Goal: Browse casually

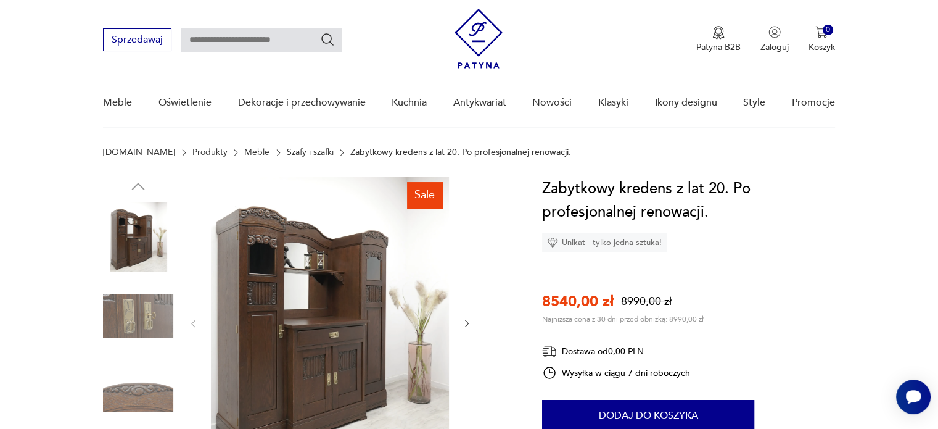
scroll to position [123, 0]
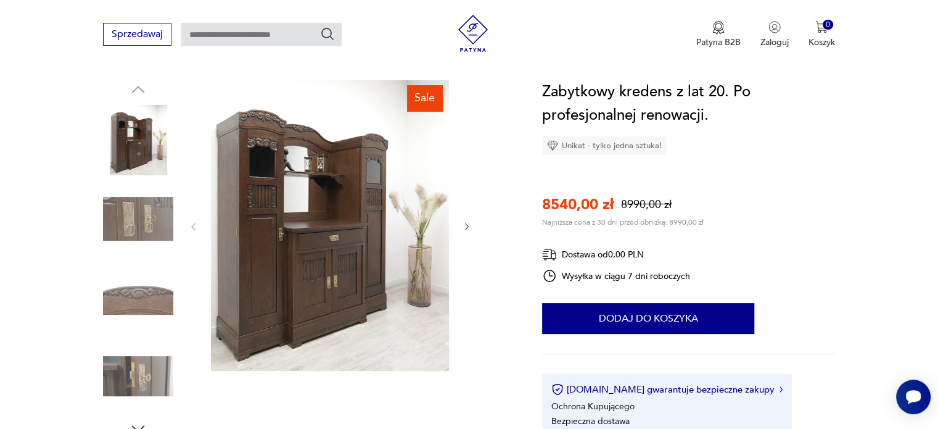
click at [149, 215] on img at bounding box center [138, 219] width 70 height 70
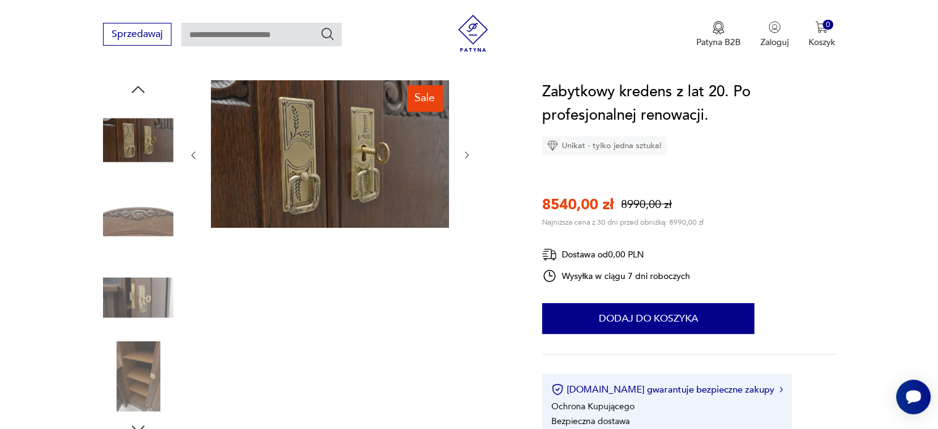
click at [138, 238] on img at bounding box center [138, 219] width 70 height 70
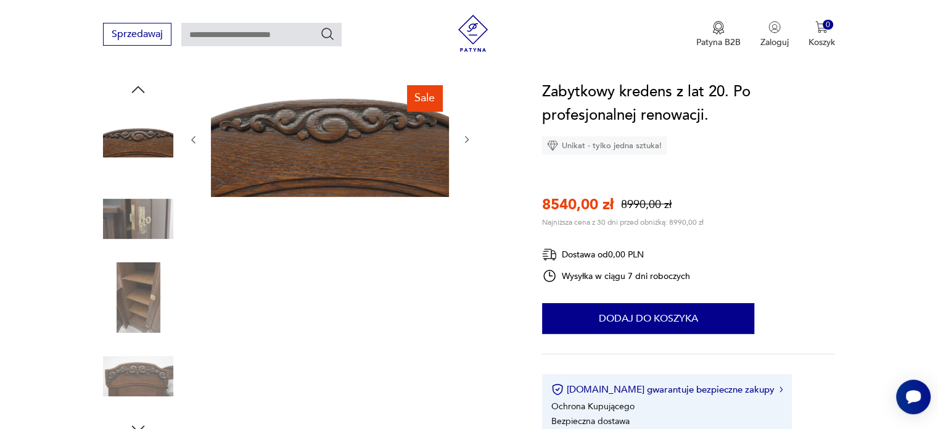
click at [141, 235] on img at bounding box center [138, 219] width 70 height 70
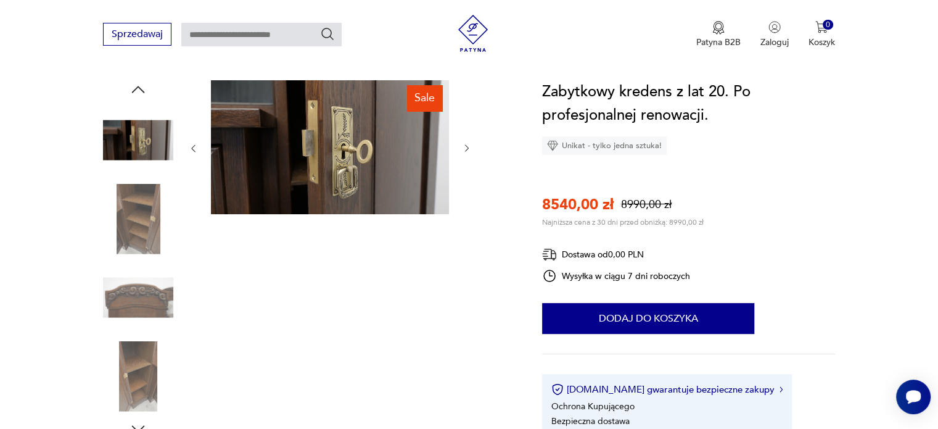
click at [139, 234] on img at bounding box center [138, 219] width 70 height 70
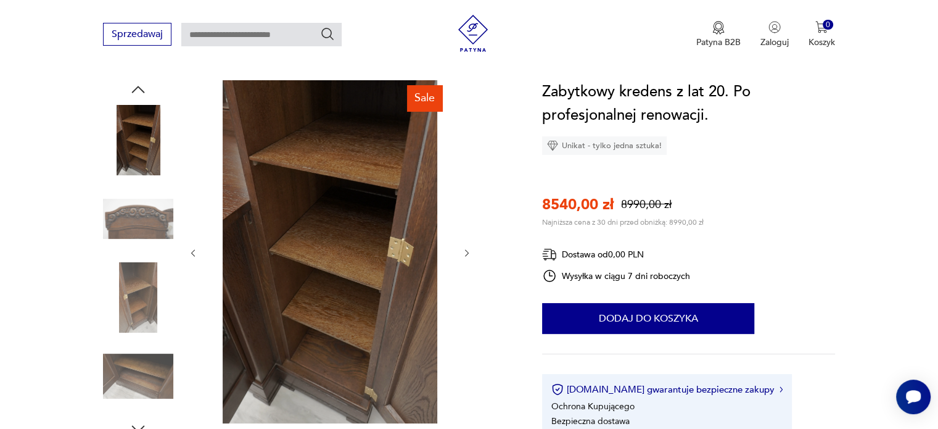
click at [136, 222] on img at bounding box center [138, 219] width 70 height 70
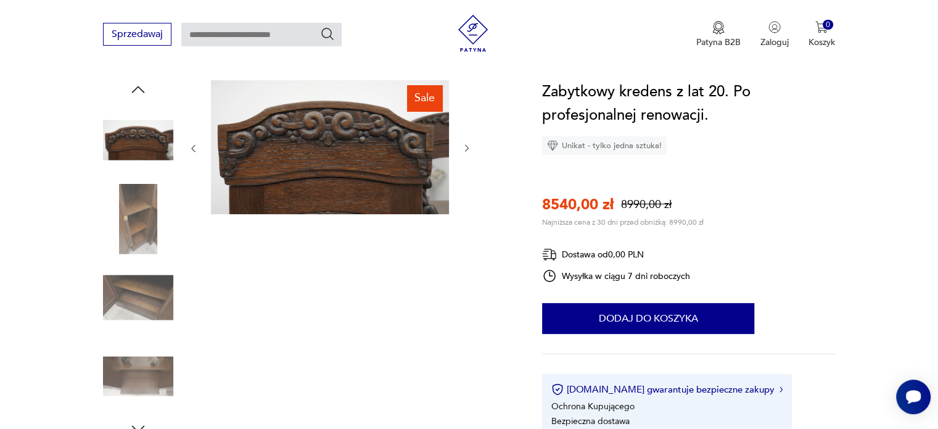
click at [136, 231] on img at bounding box center [138, 219] width 70 height 70
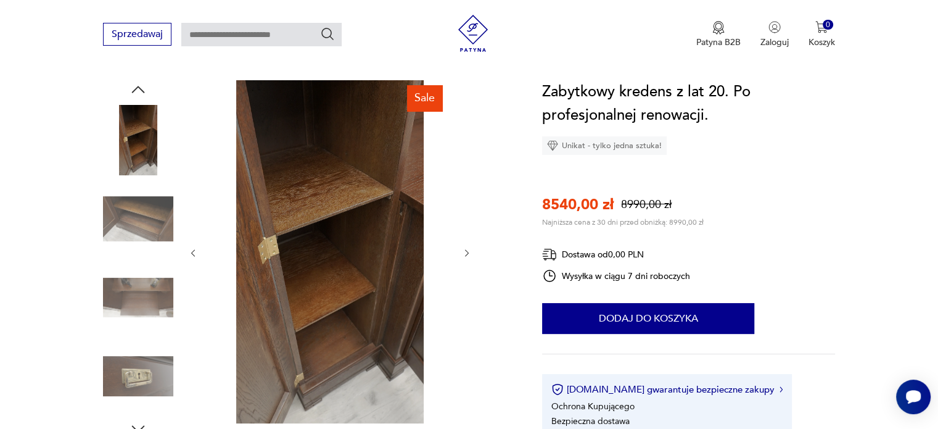
click at [141, 224] on img at bounding box center [138, 219] width 70 height 70
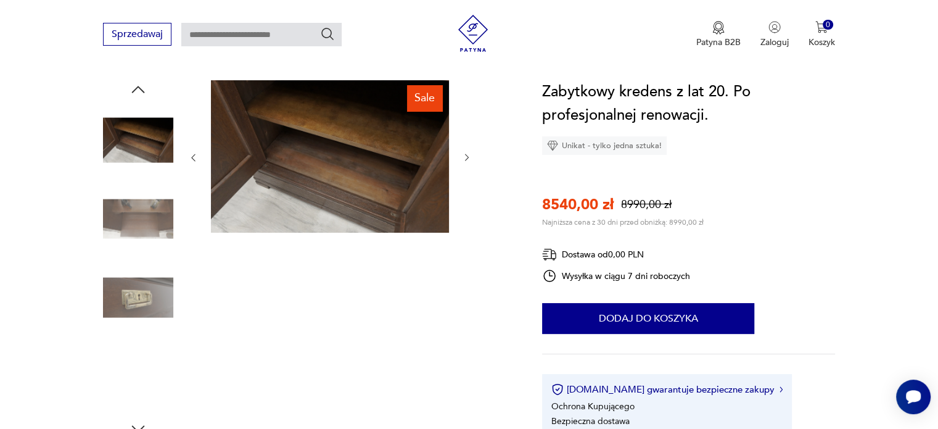
click at [138, 226] on img at bounding box center [138, 219] width 70 height 70
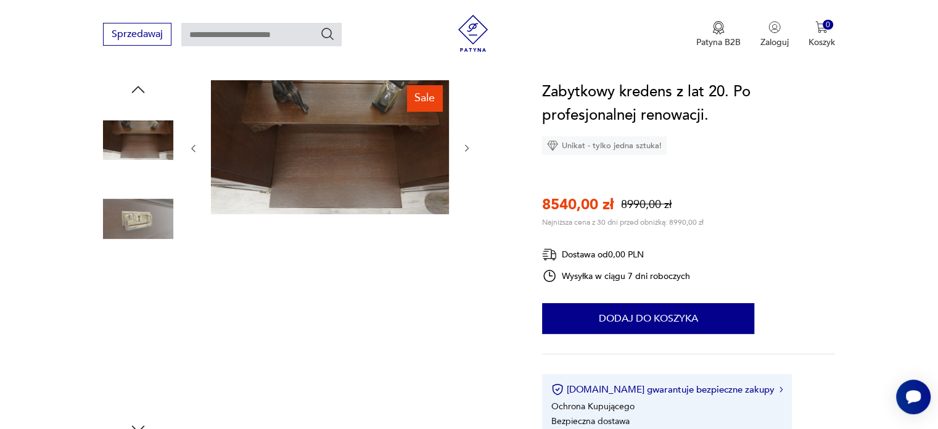
click at [141, 223] on img at bounding box center [138, 219] width 70 height 70
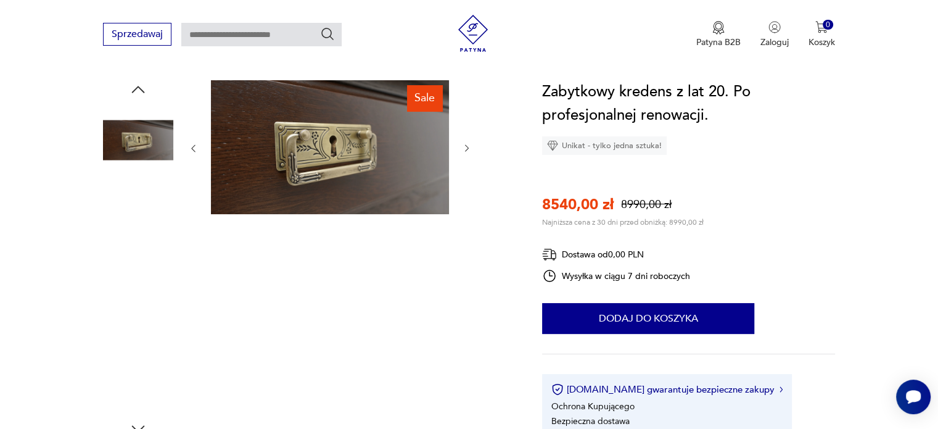
click at [139, 233] on img at bounding box center [138, 219] width 70 height 70
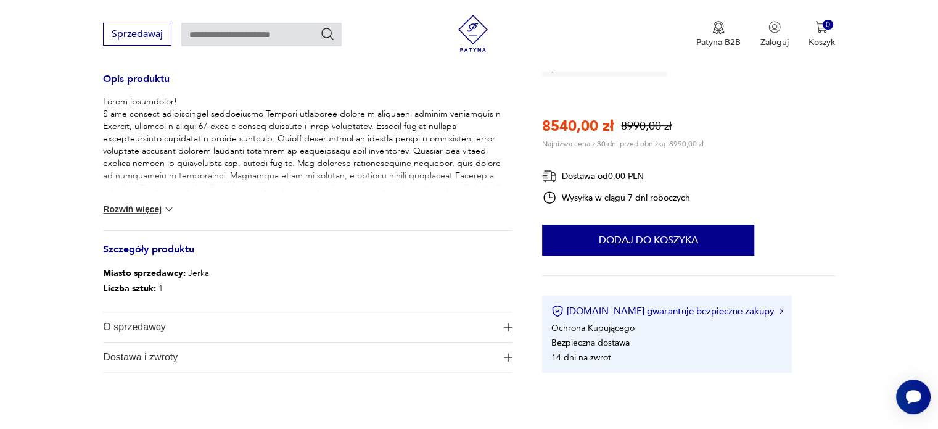
scroll to position [494, 0]
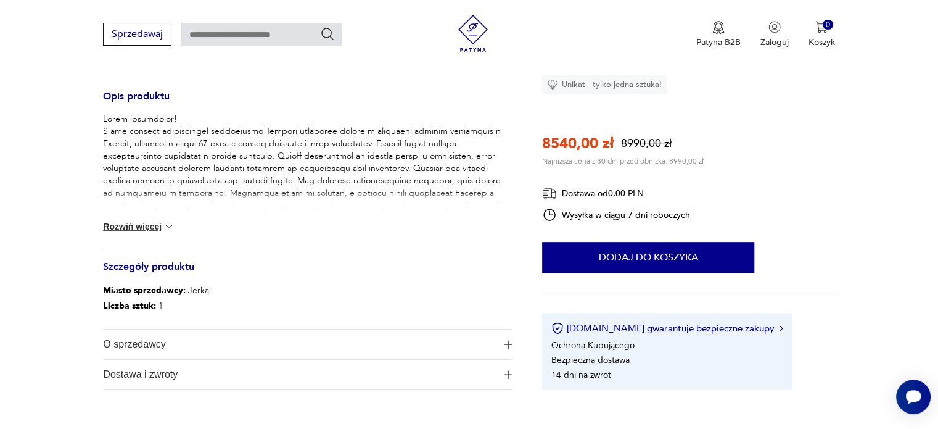
click at [163, 225] on img at bounding box center [169, 226] width 12 height 12
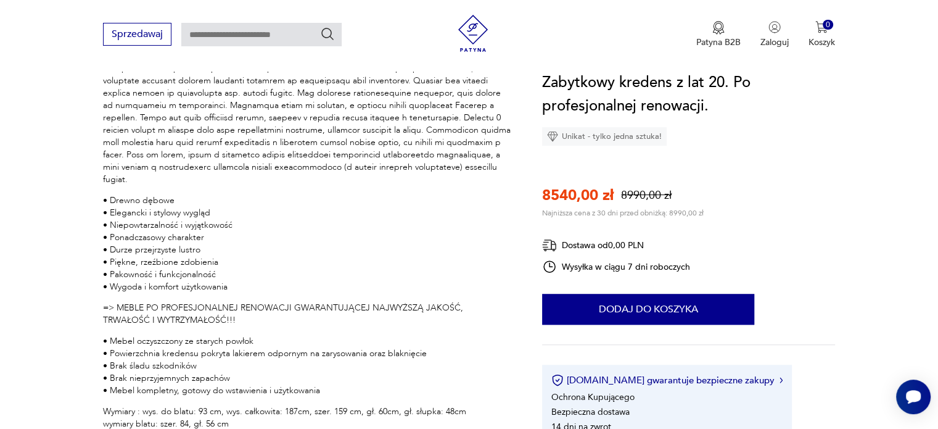
scroll to position [555, 0]
